Goal: Task Accomplishment & Management: Complete application form

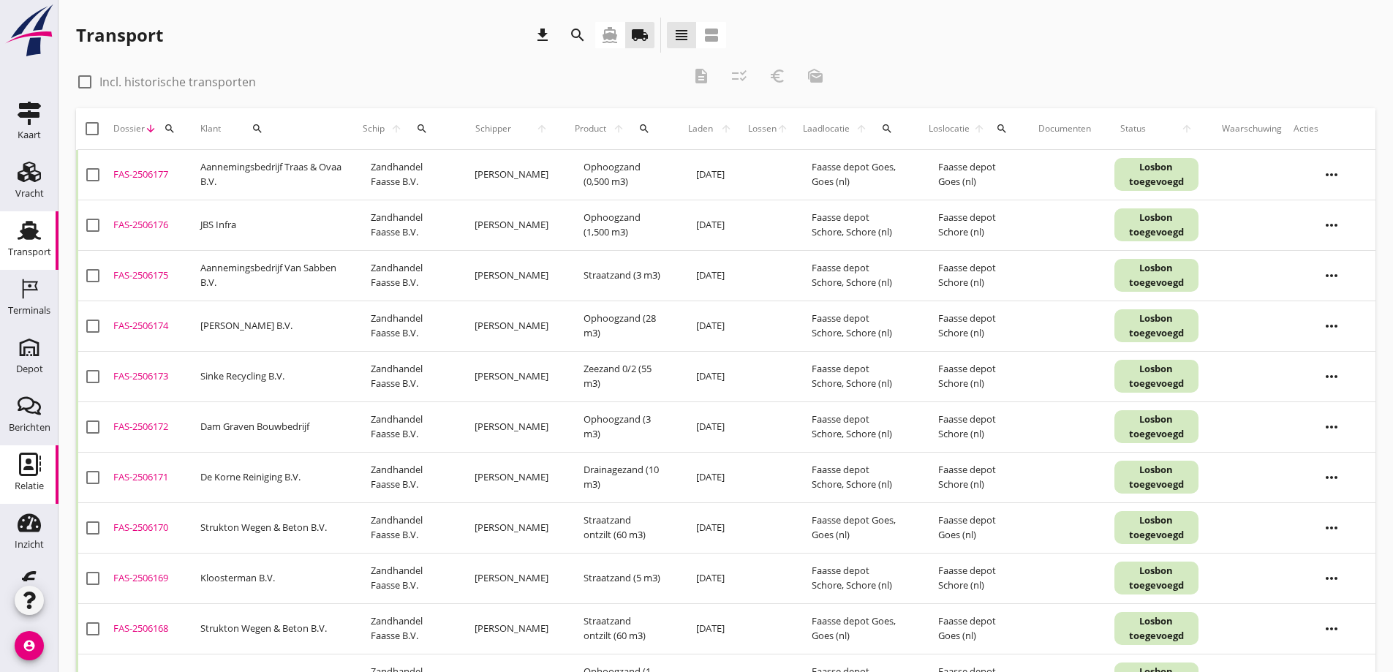
click at [18, 464] on icon "Relatie" at bounding box center [29, 464] width 23 height 23
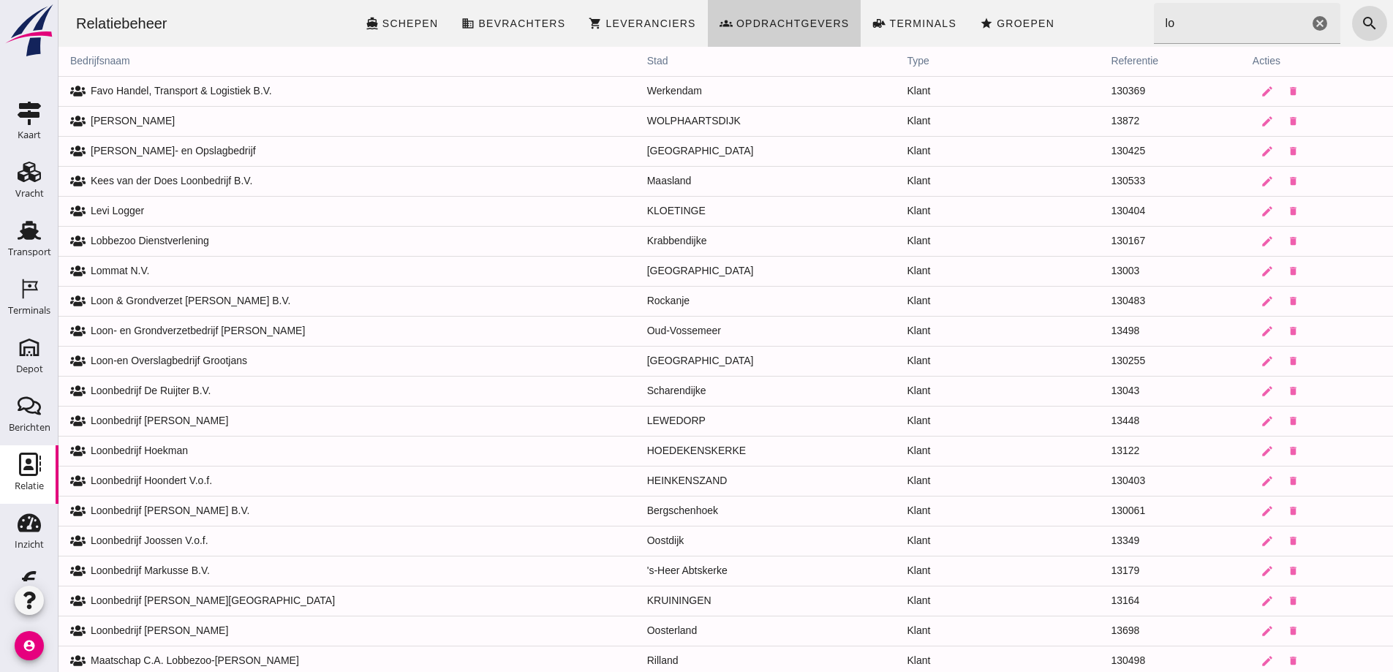
click at [784, 24] on span "Opdrachtgevers" at bounding box center [792, 24] width 114 height 12
click at [1170, 25] on input "lo" at bounding box center [1231, 23] width 155 height 41
click at [780, 27] on span "Opdrachtgevers" at bounding box center [792, 24] width 114 height 12
click at [780, 26] on span "Opdrachtgevers" at bounding box center [792, 24] width 114 height 12
click at [1361, 20] on icon "search" at bounding box center [1370, 24] width 18 height 18
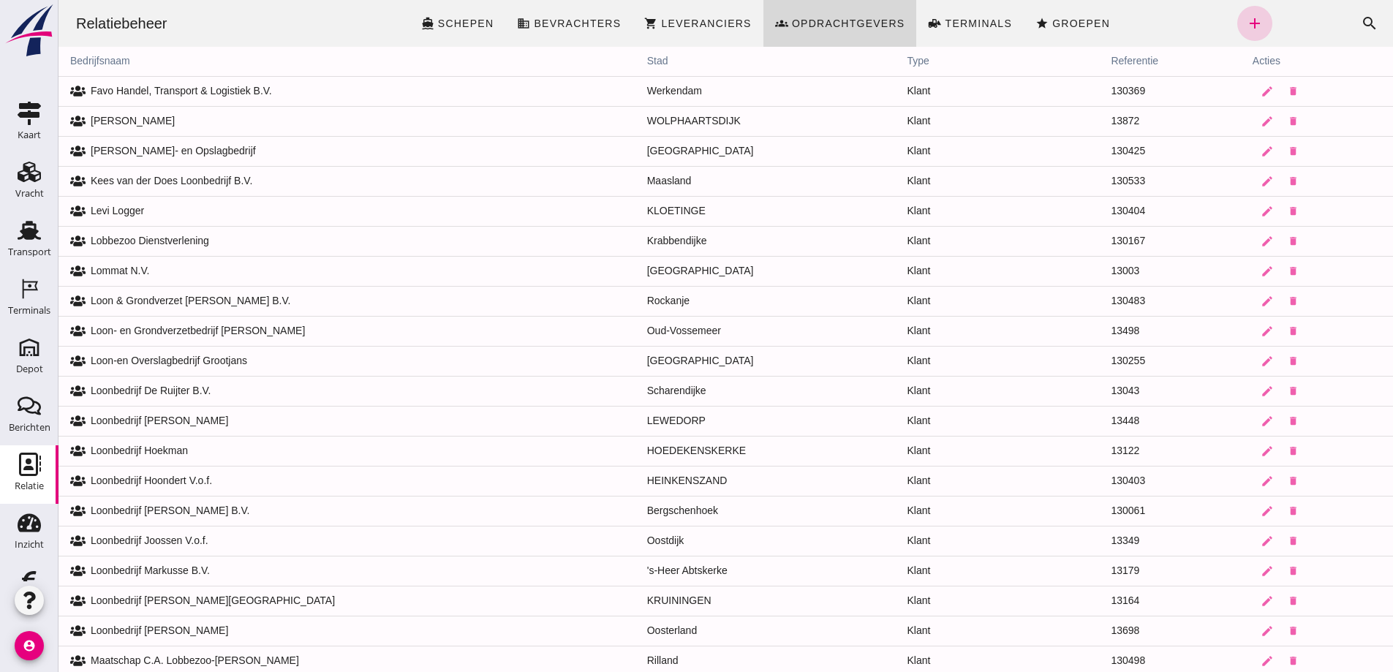
click at [1246, 22] on icon "add" at bounding box center [1255, 24] width 18 height 18
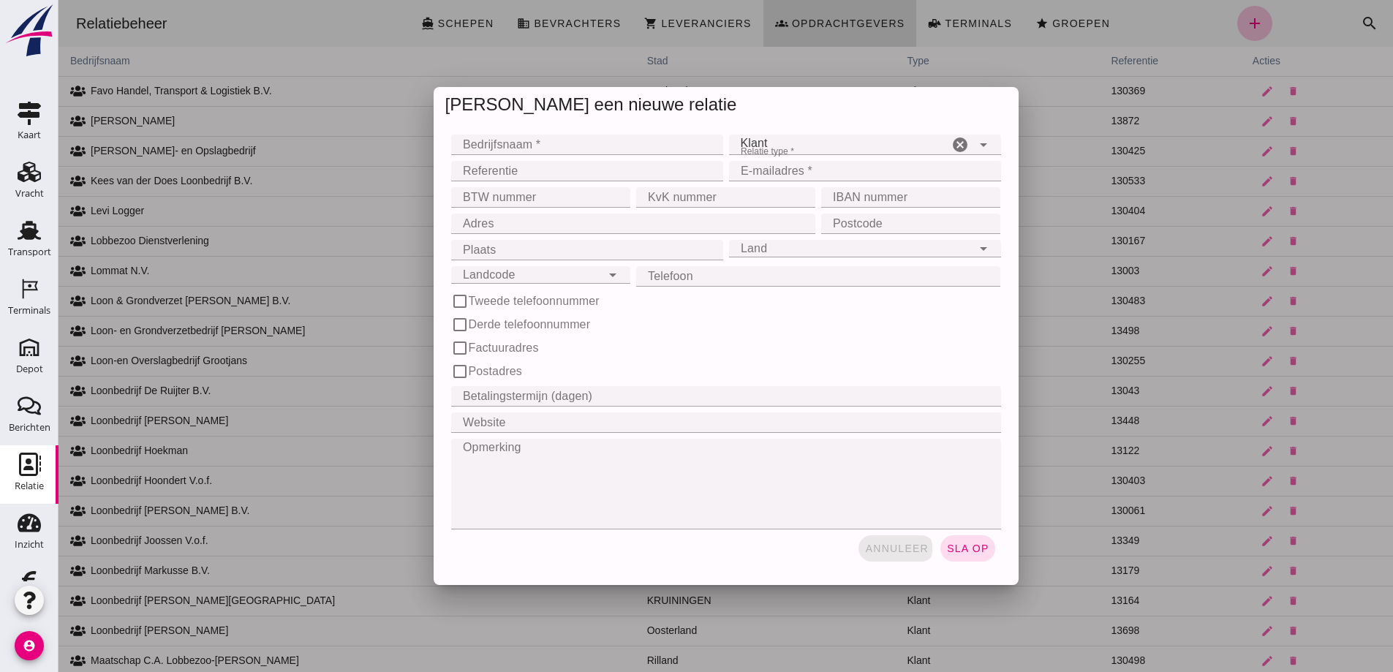
click at [899, 547] on span "annuleer" at bounding box center [896, 548] width 64 height 12
click at [897, 545] on div at bounding box center [725, 336] width 1334 height 672
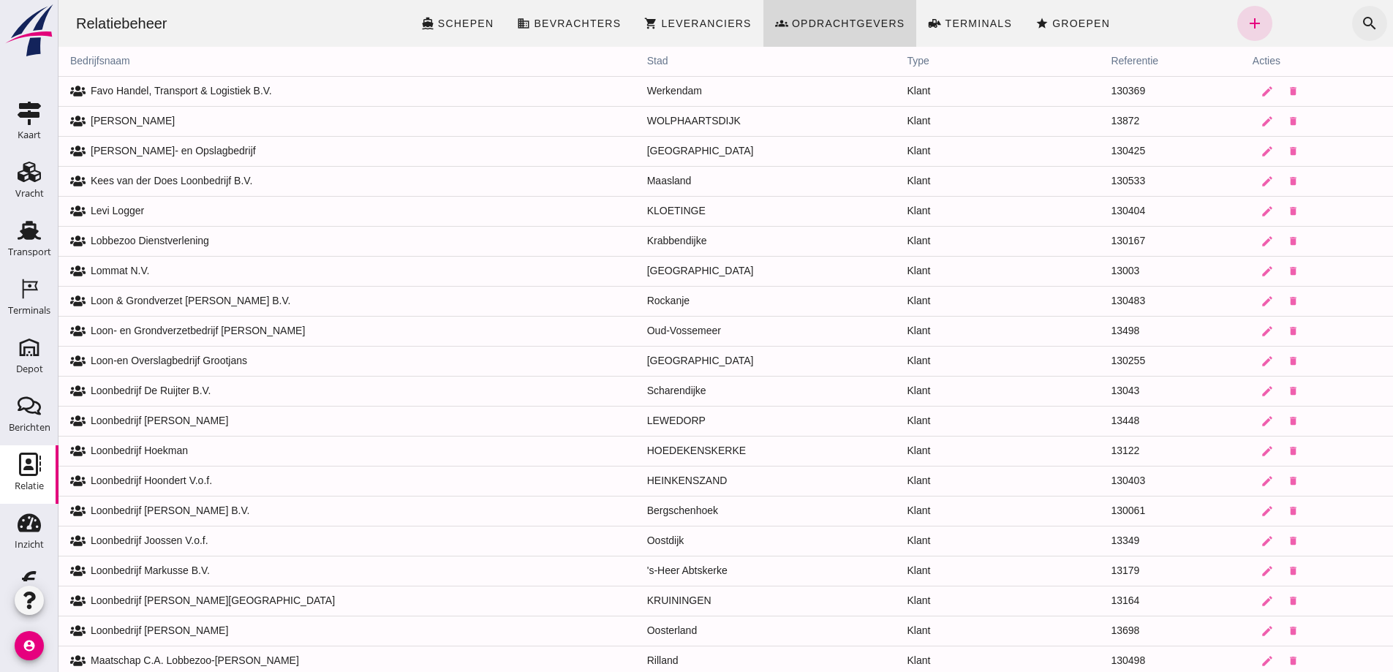
click at [1361, 18] on icon "search" at bounding box center [1370, 24] width 18 height 18
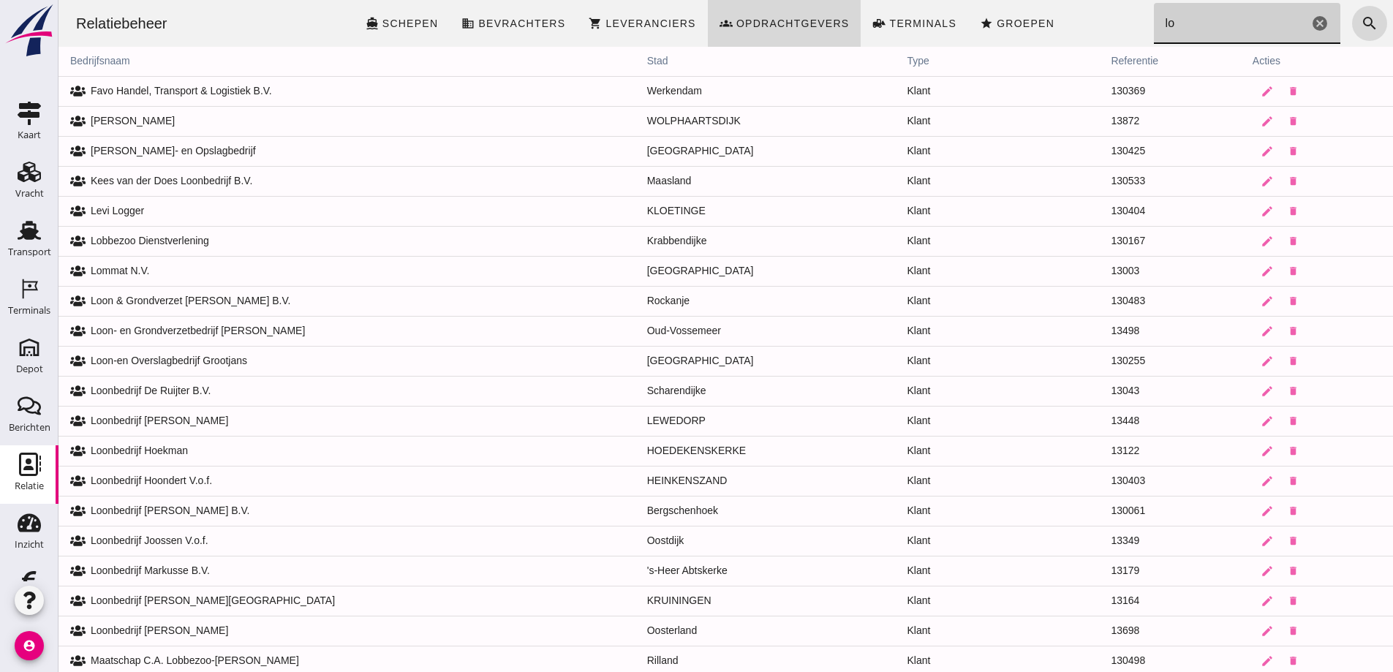
type input "l"
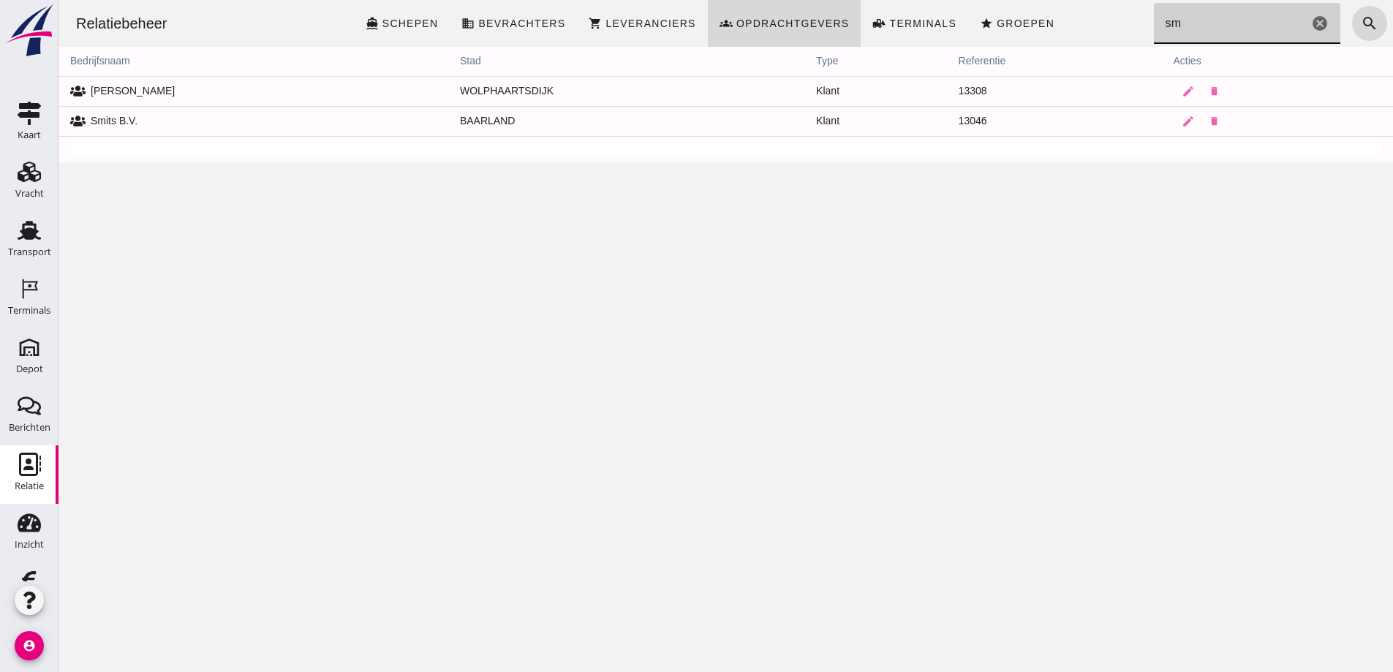
type input "s"
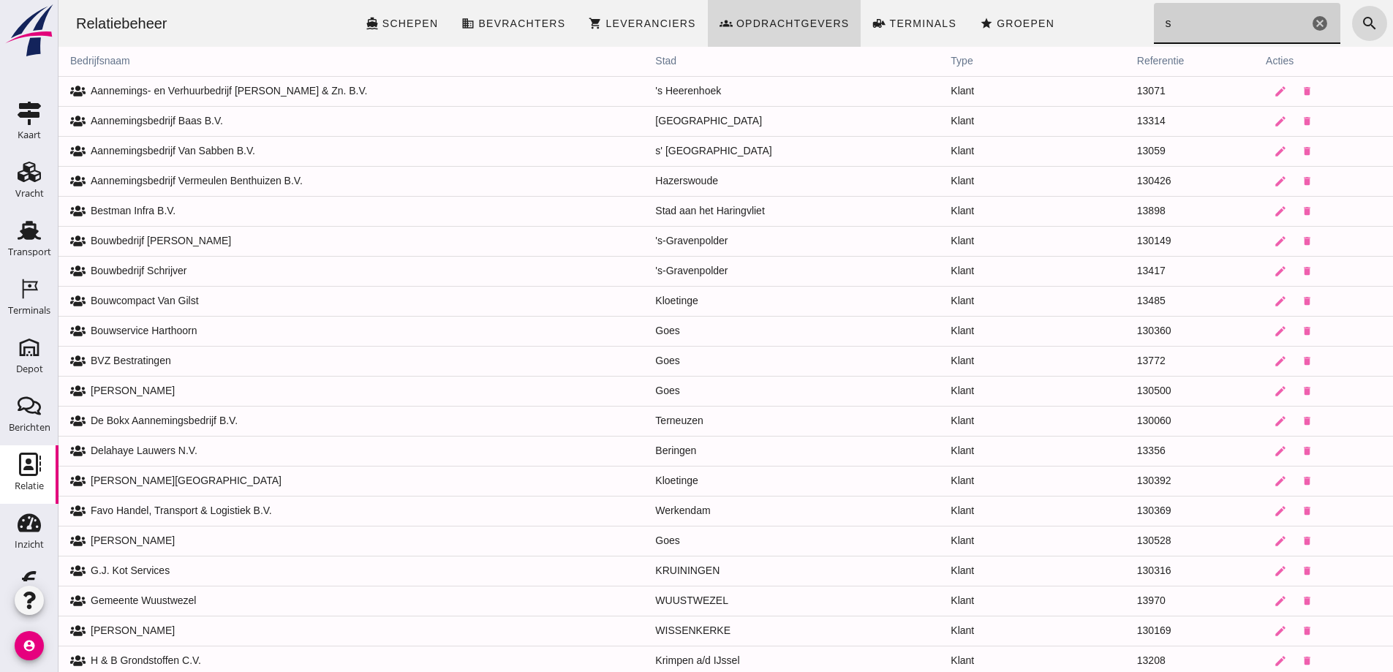
click at [1311, 22] on icon "cancel" at bounding box center [1320, 24] width 18 height 18
click at [1361, 19] on icon "search" at bounding box center [1370, 24] width 18 height 18
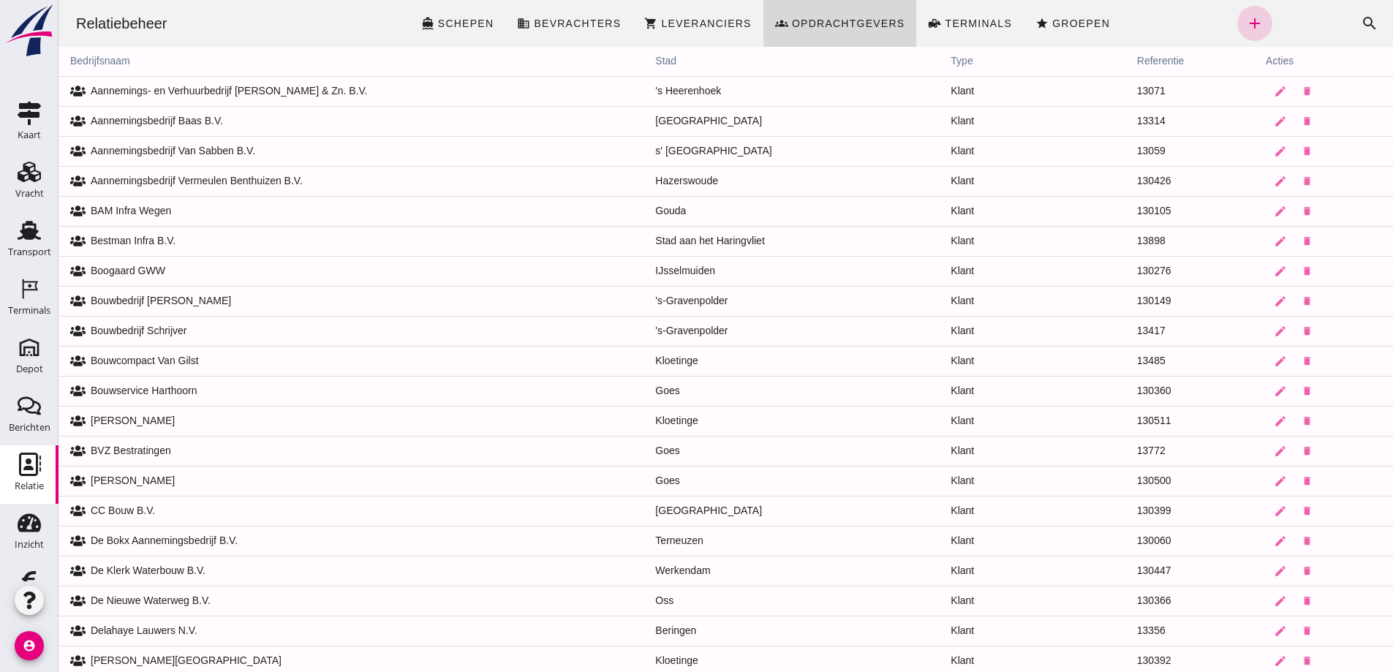
click at [1246, 19] on icon "add" at bounding box center [1255, 24] width 18 height 18
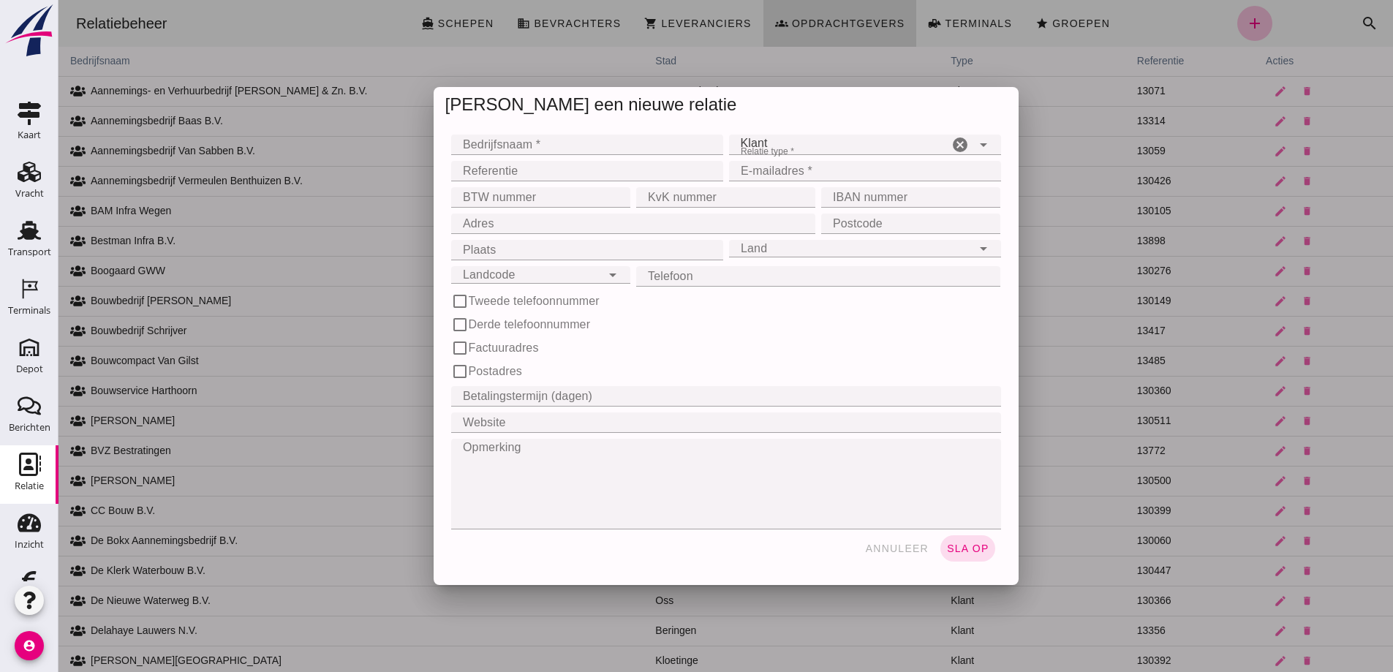
click at [487, 146] on input "Bedrijfsnaam *" at bounding box center [582, 145] width 263 height 20
type input "[PERSON_NAME]"
click at [755, 171] on input "E-mailadres *" at bounding box center [860, 171] width 263 height 20
type input "[EMAIL_ADDRESS][DOMAIN_NAME]"
click at [486, 223] on input "Adres" at bounding box center [629, 223] width 356 height 20
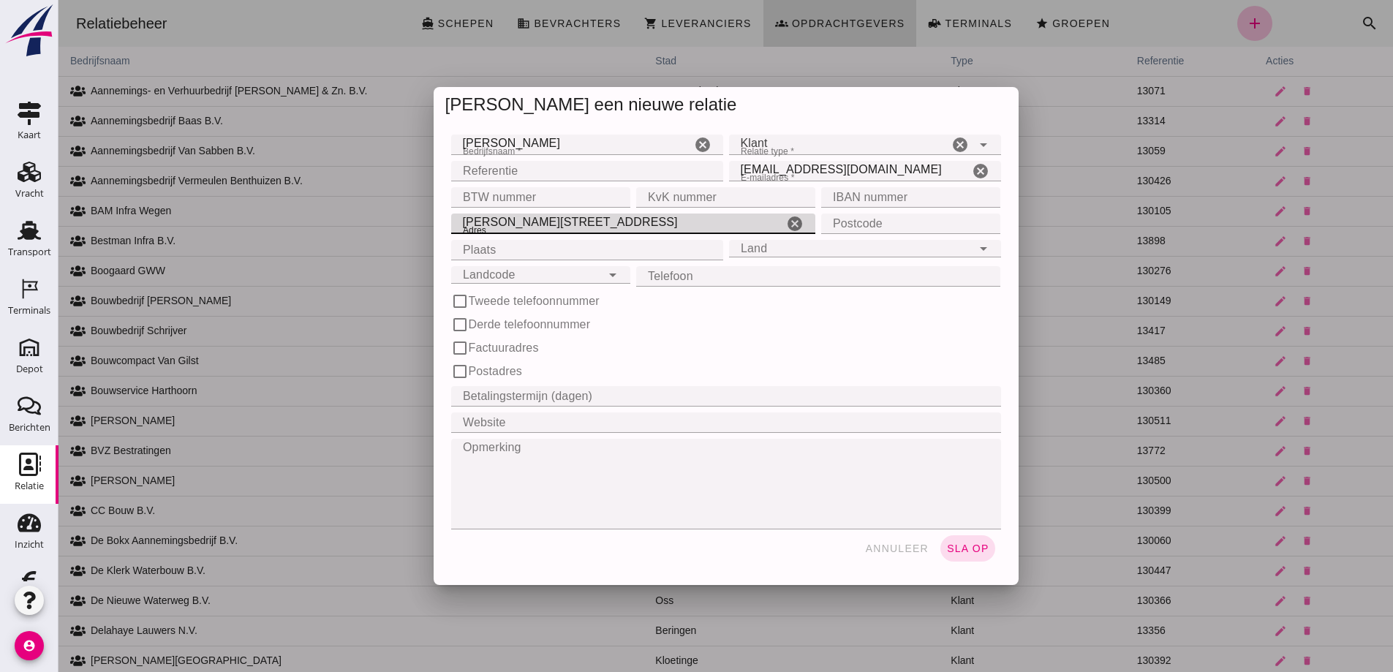
type input "[PERSON_NAME][STREET_ADDRESS]"
click at [838, 222] on input "Postcode" at bounding box center [906, 223] width 170 height 20
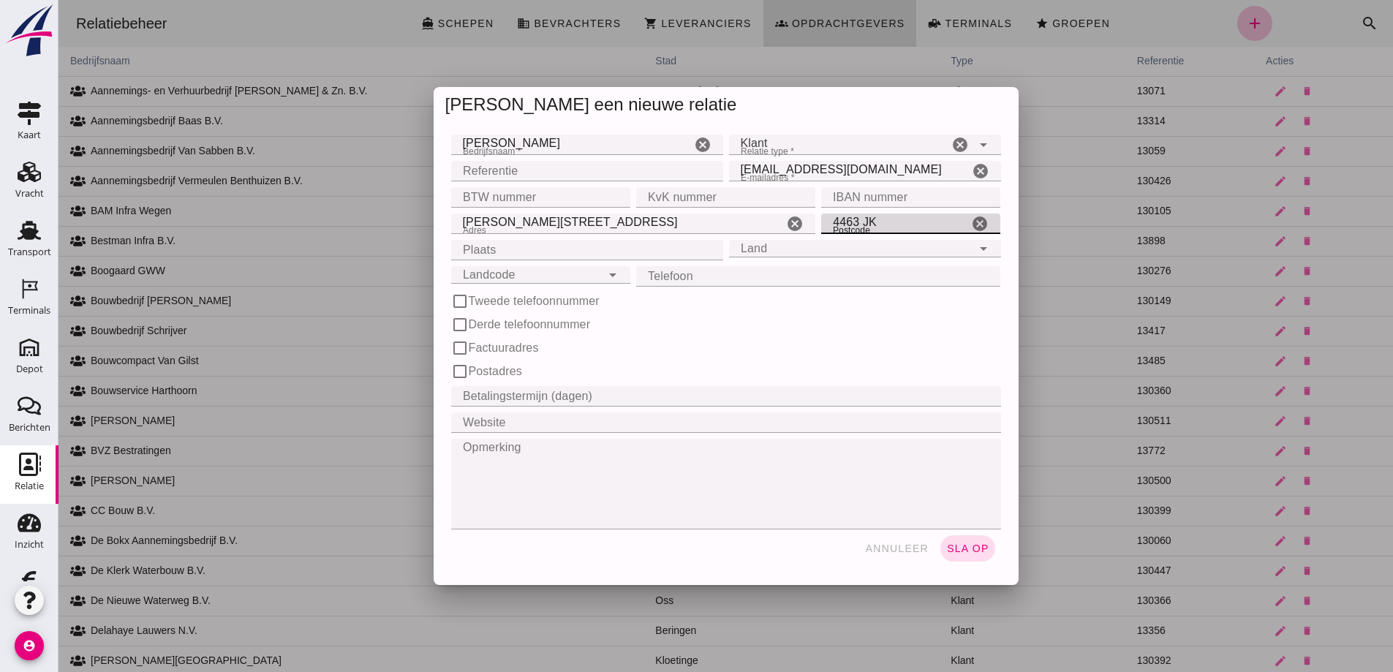
type input "4463 JK"
click at [506, 251] on input "Plaats" at bounding box center [582, 250] width 263 height 20
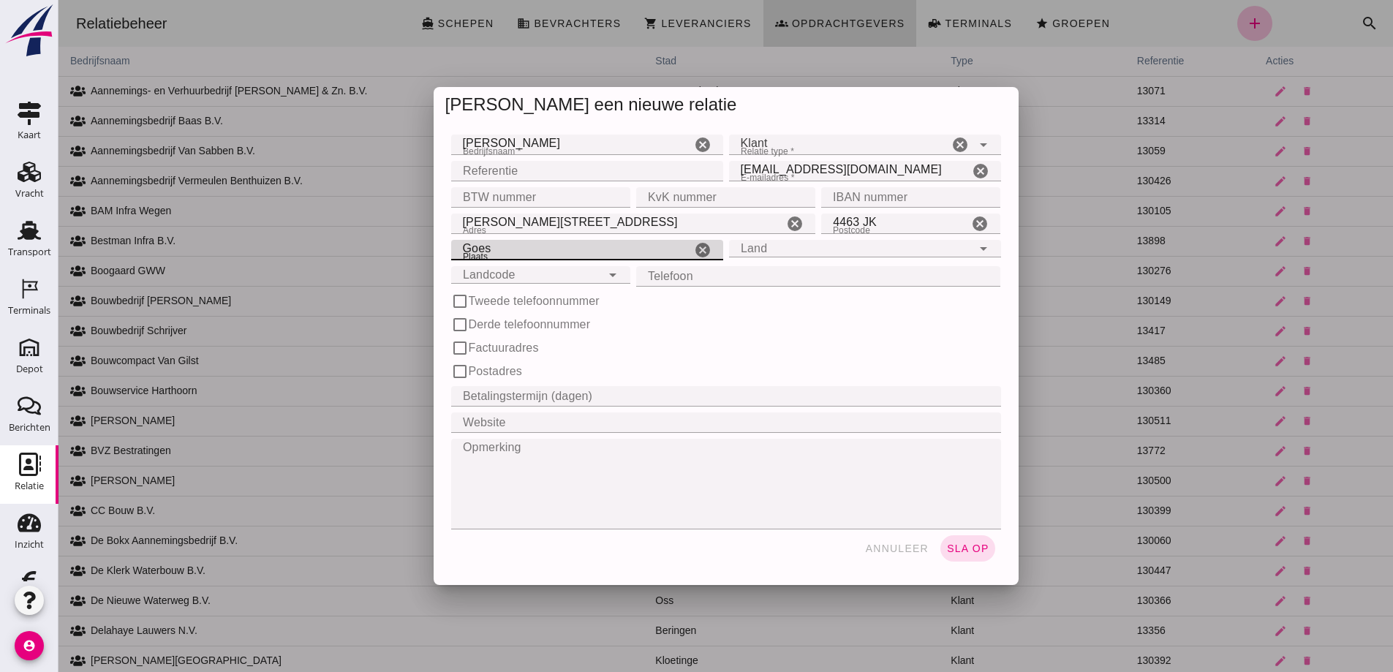
type input "Goes"
click at [750, 246] on input "Land" at bounding box center [850, 240] width 243 height 18
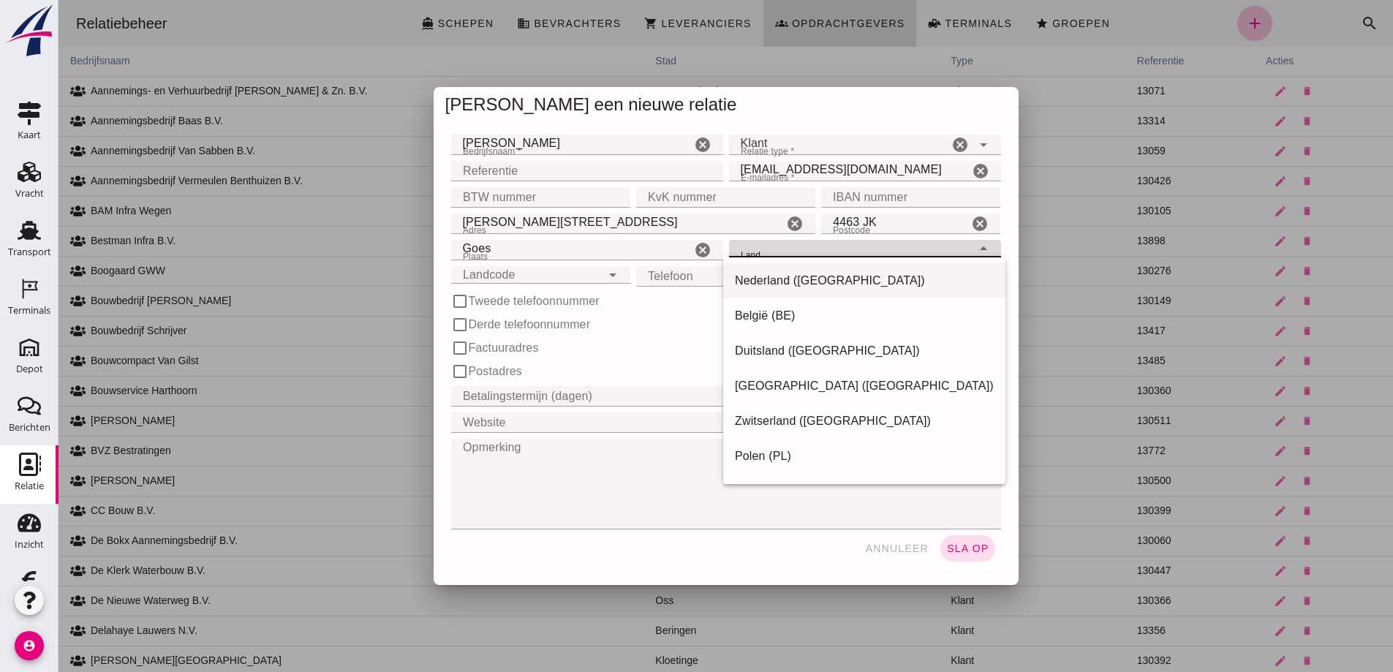
click at [773, 276] on div "Nederland ([GEOGRAPHIC_DATA])" at bounding box center [864, 281] width 259 height 18
type input "Nederland ([GEOGRAPHIC_DATA])"
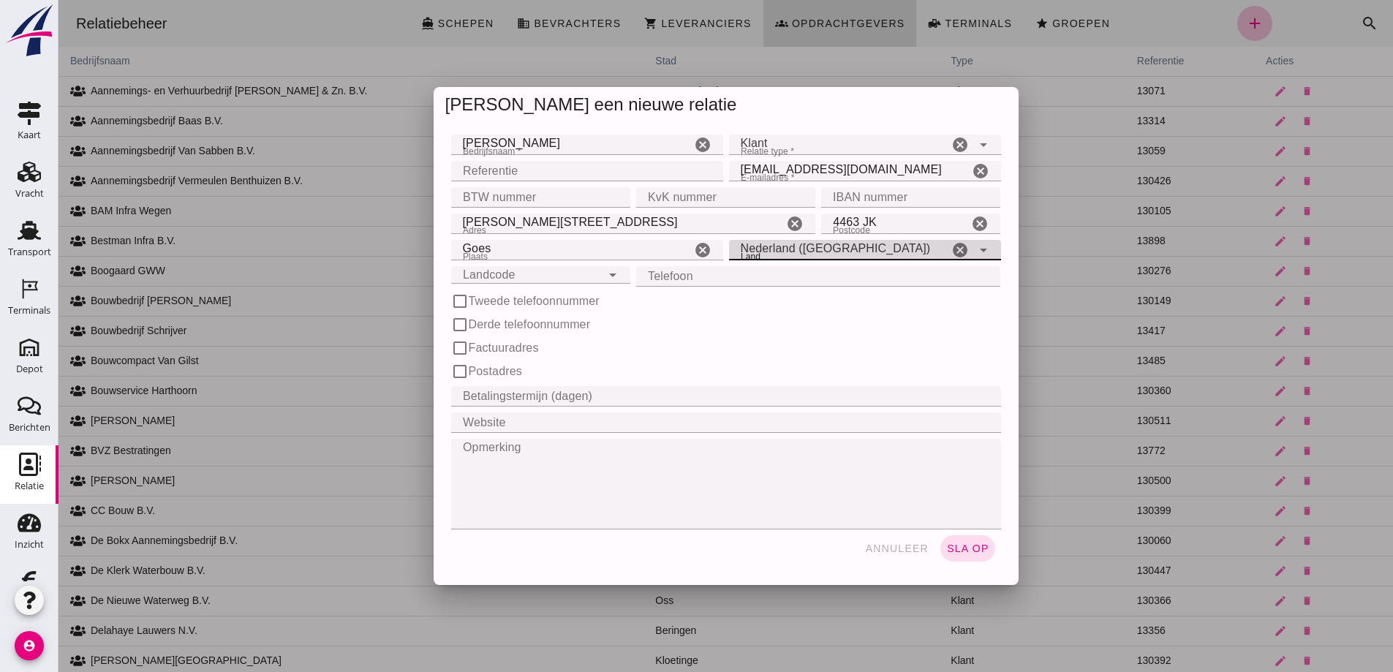
click at [572, 273] on input "Landcode" at bounding box center [526, 266] width 150 height 18
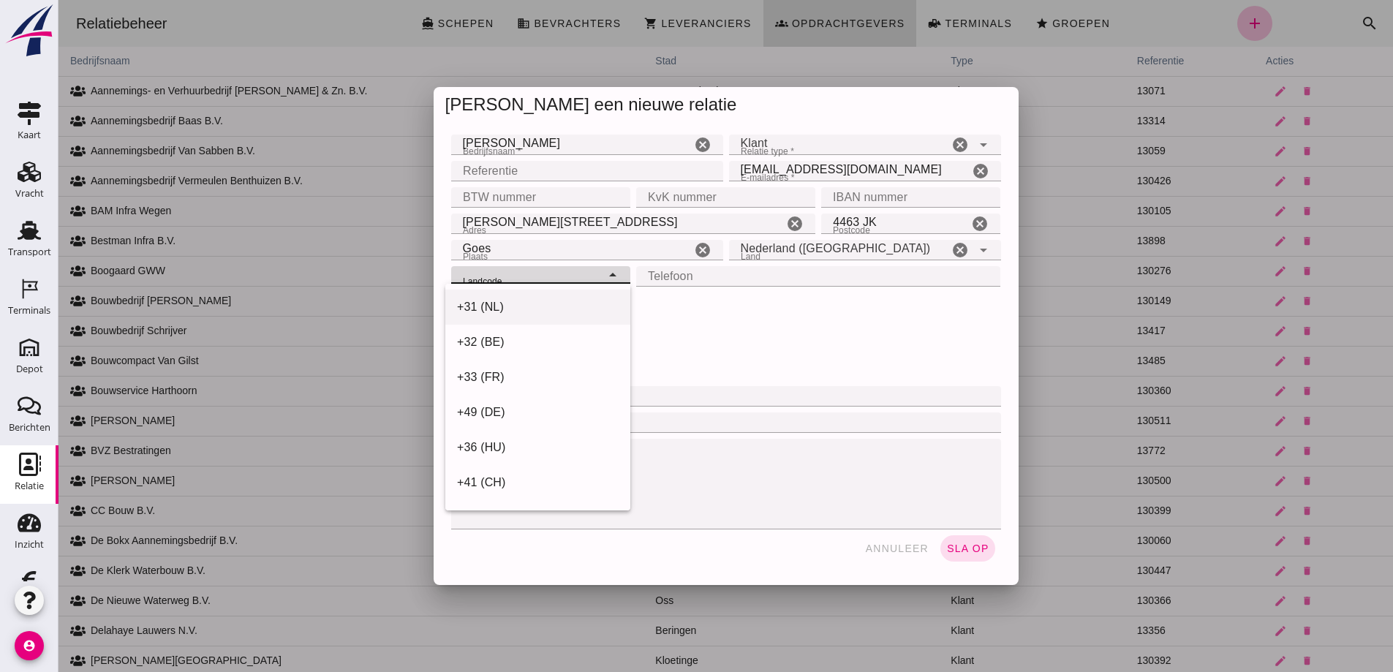
click at [510, 301] on div "+31 (NL)" at bounding box center [538, 307] width 162 height 18
type input "+31 (NL)"
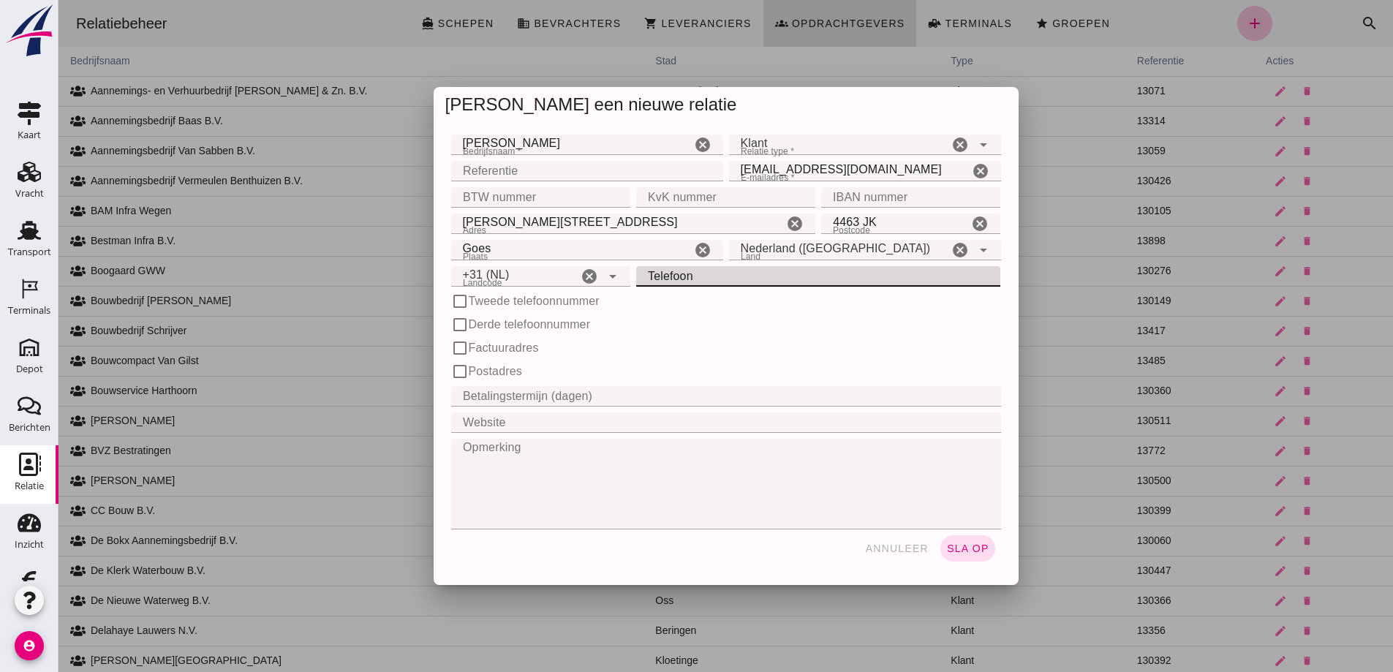
click at [658, 277] on input "Telefoon" at bounding box center [814, 276] width 356 height 20
type input "0658942155"
click at [514, 397] on input "Betalingstermijn (dagen)" at bounding box center [721, 396] width 541 height 20
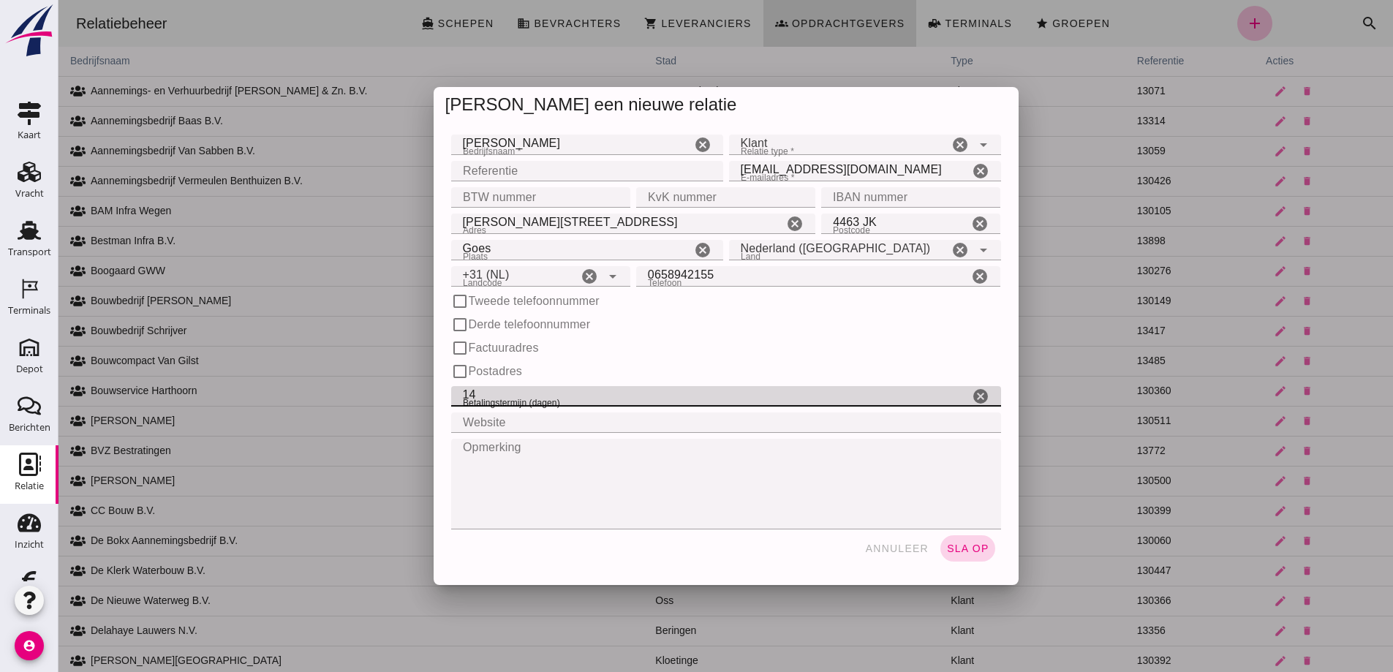
type input "14"
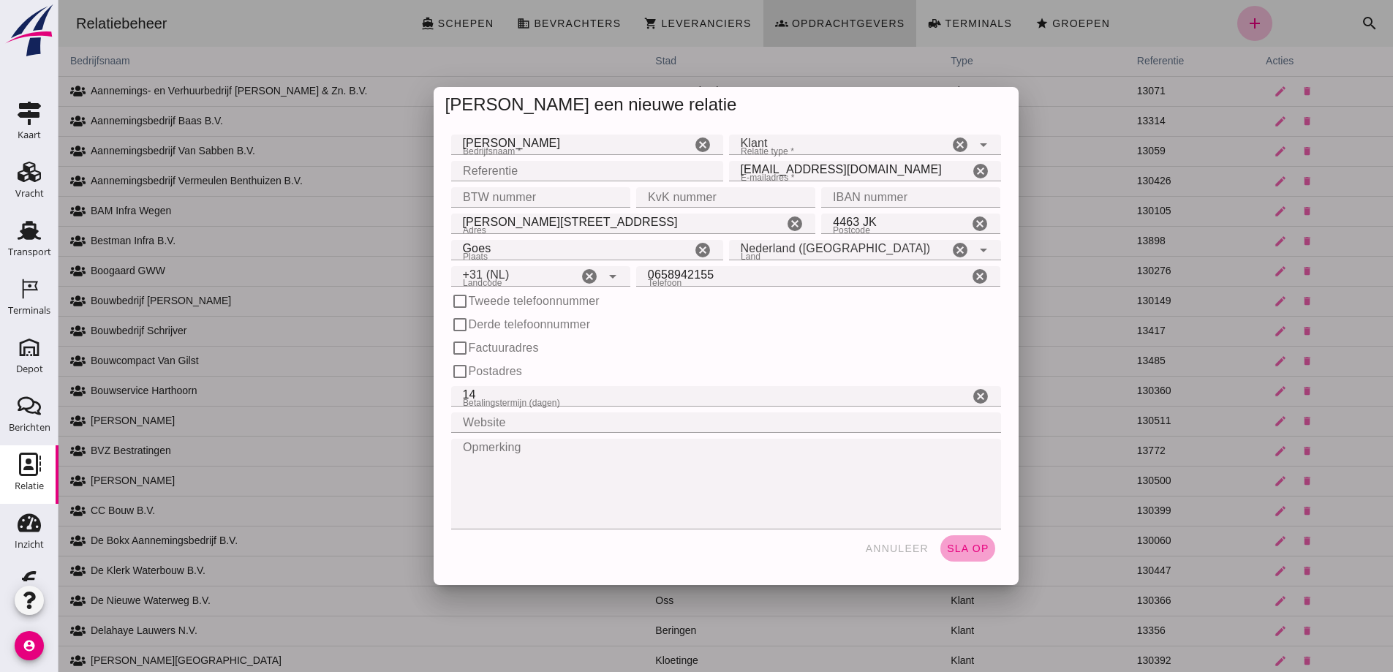
click at [964, 548] on span "sla op" at bounding box center [967, 548] width 43 height 12
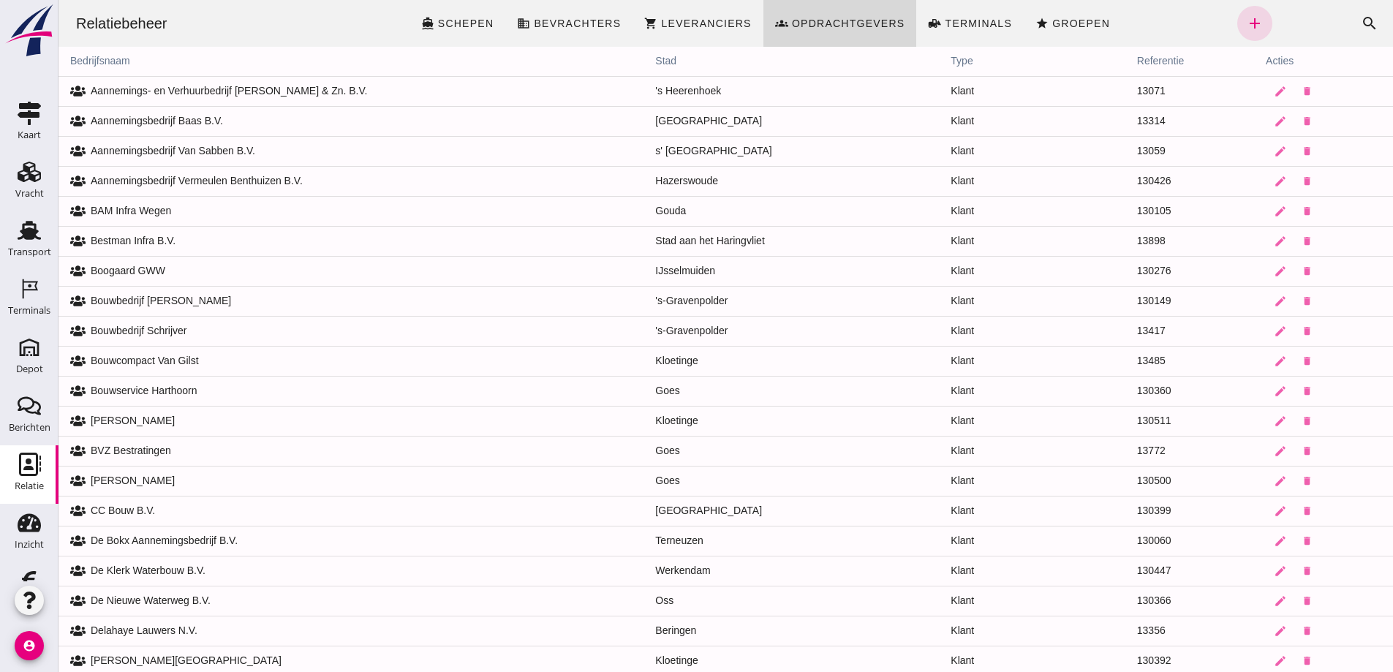
click at [1059, 260] on td "Klant" at bounding box center [1032, 271] width 186 height 30
click at [1059, 20] on span "Groepen" at bounding box center [1080, 24] width 58 height 12
click at [1056, 16] on link "star Groepen" at bounding box center [1073, 23] width 98 height 47
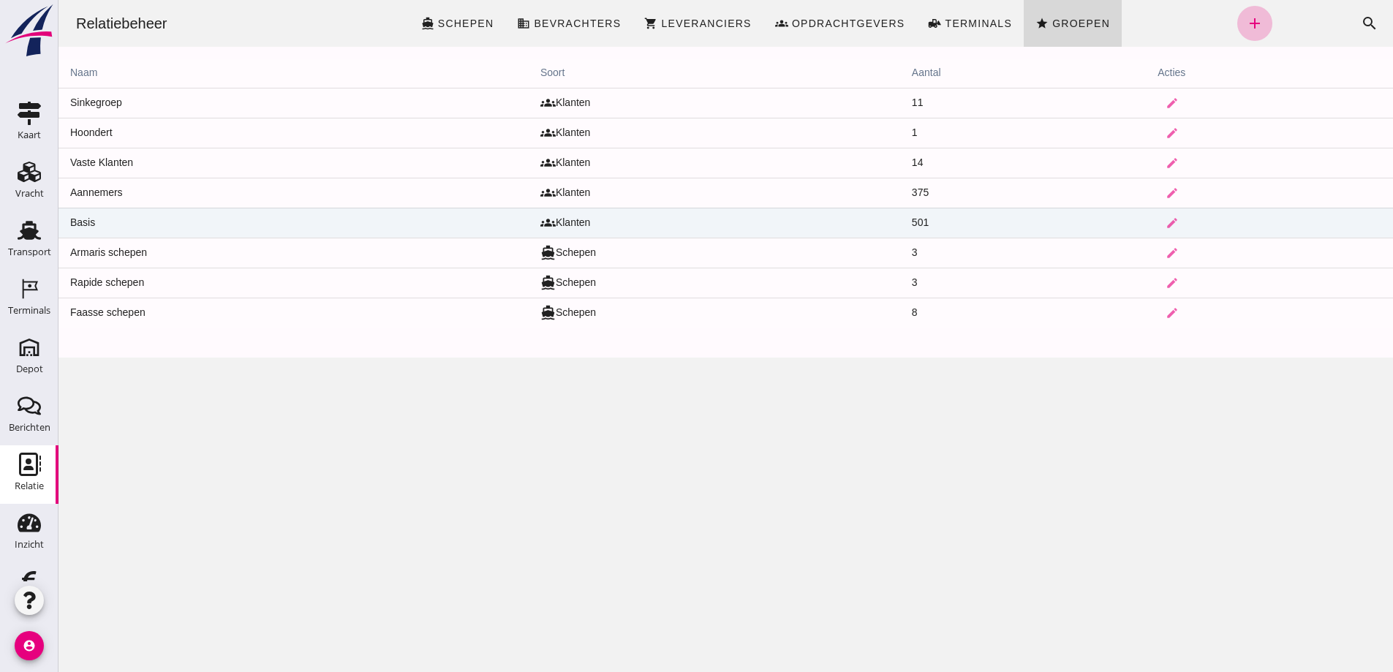
click at [155, 216] on td "Basis" at bounding box center [293, 223] width 470 height 30
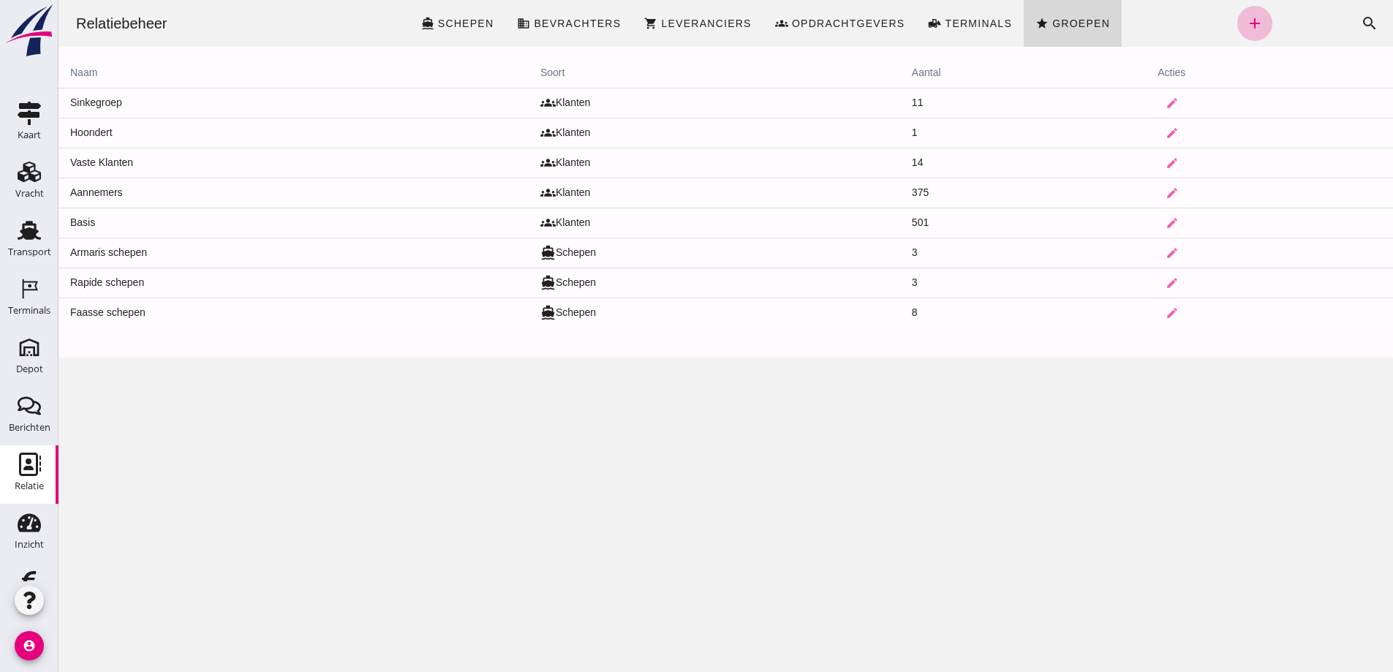
click at [156, 216] on div "Relatiebeheer directions_boat Schepen business Bevrachters shopping_cart Levera…" at bounding box center [725, 336] width 1334 height 672
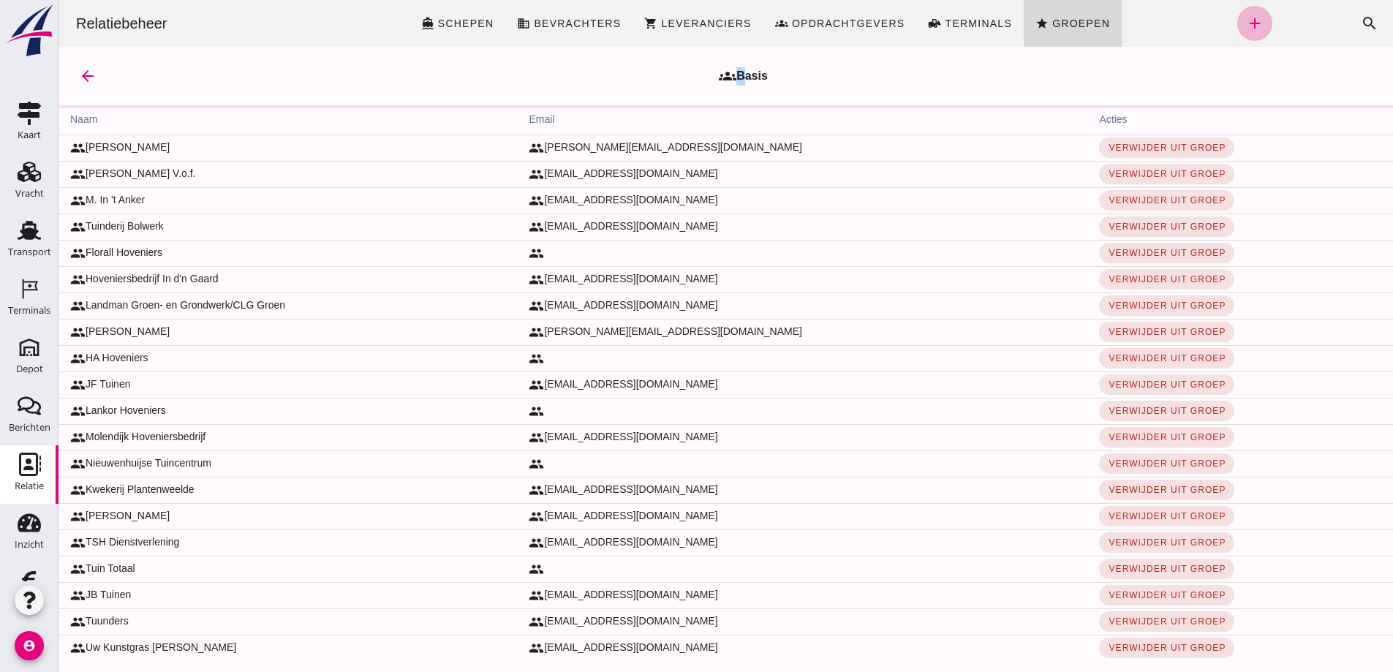
click at [1246, 23] on icon "add" at bounding box center [1255, 24] width 18 height 18
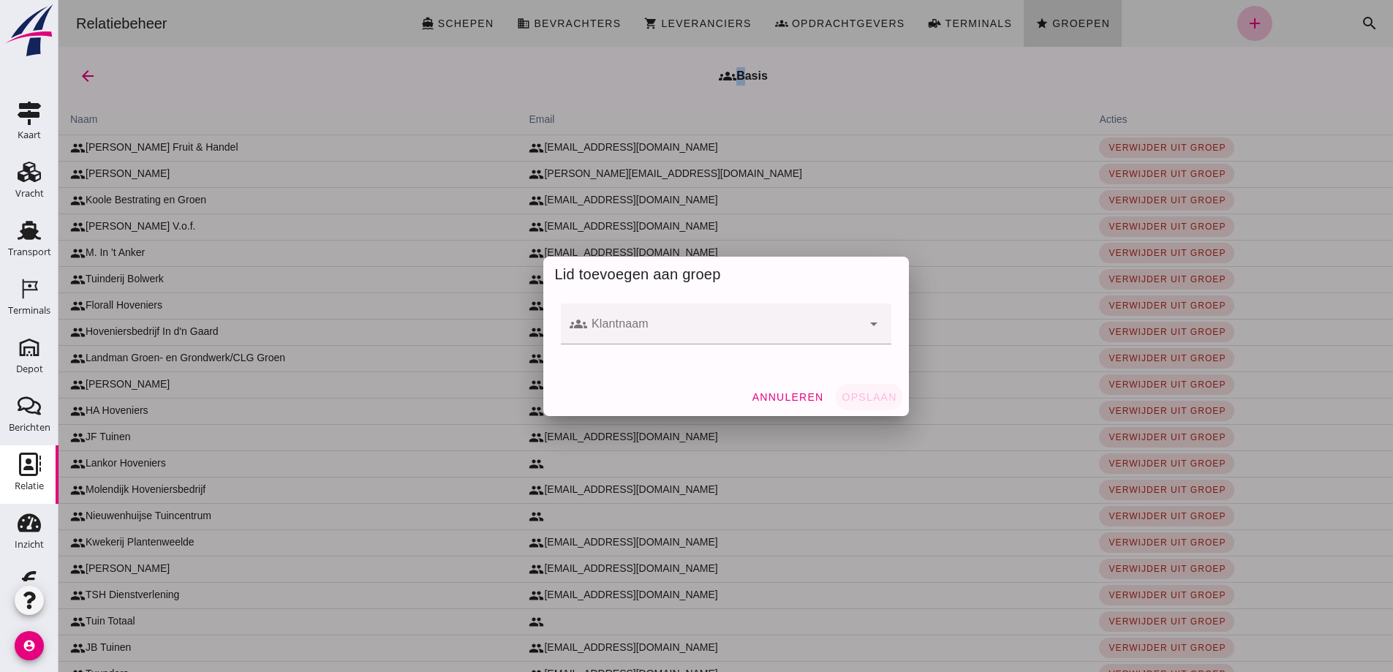
click at [606, 330] on input "Klantnaam" at bounding box center [724, 331] width 275 height 18
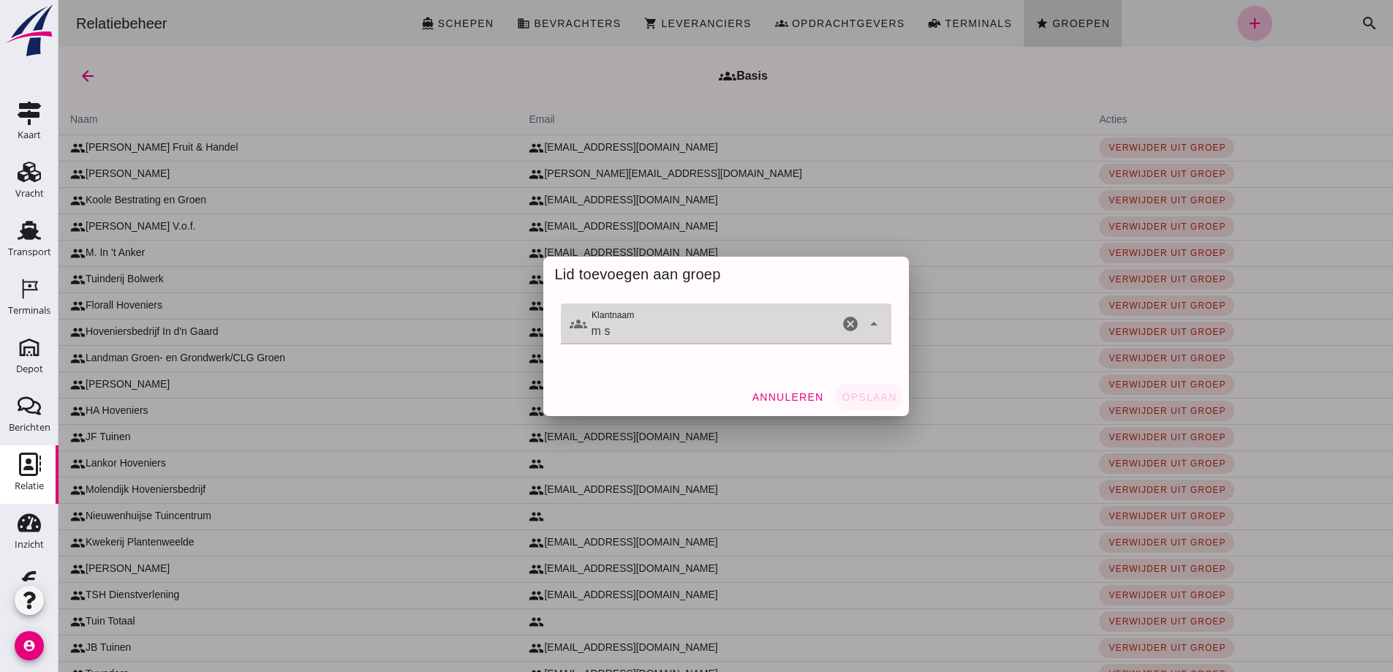
type input "m"
click at [642, 372] on div "[PERSON_NAME]" at bounding box center [732, 368] width 284 height 18
type input "[PERSON_NAME]"
click at [861, 394] on span "Opslaan" at bounding box center [869, 397] width 56 height 12
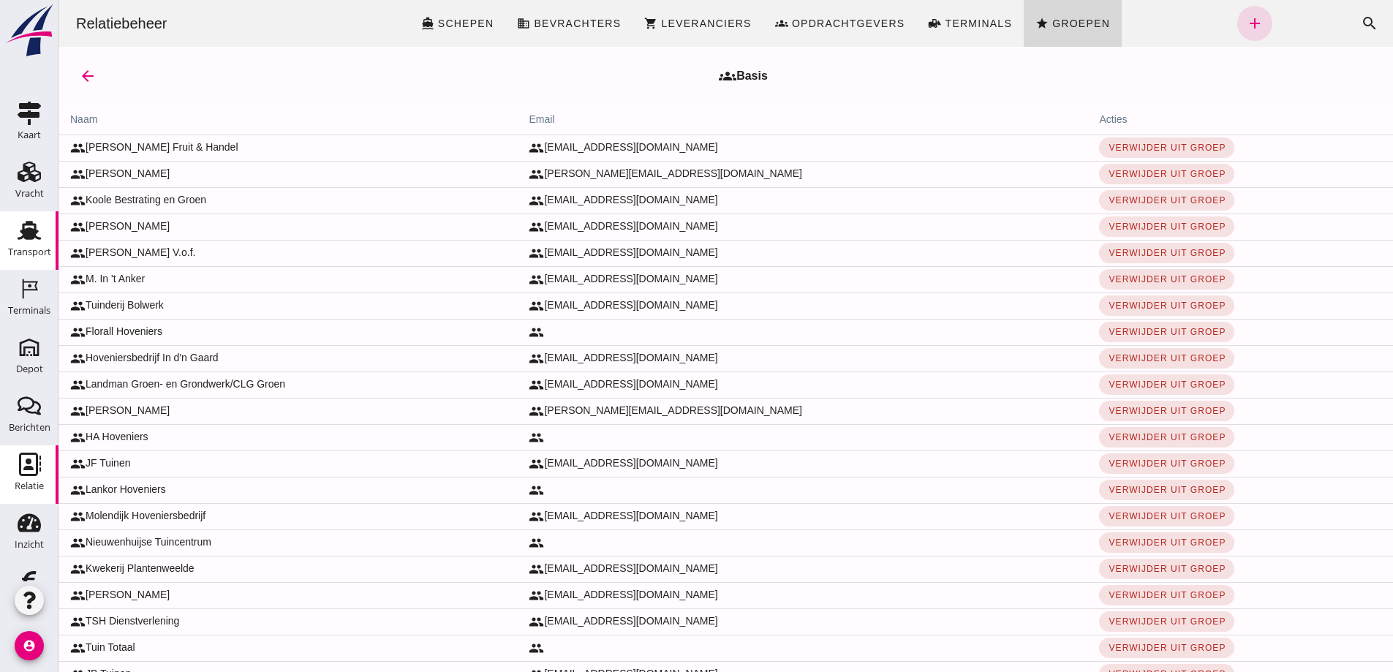
click at [26, 230] on use at bounding box center [29, 230] width 23 height 19
